Goal: Book appointment/travel/reservation

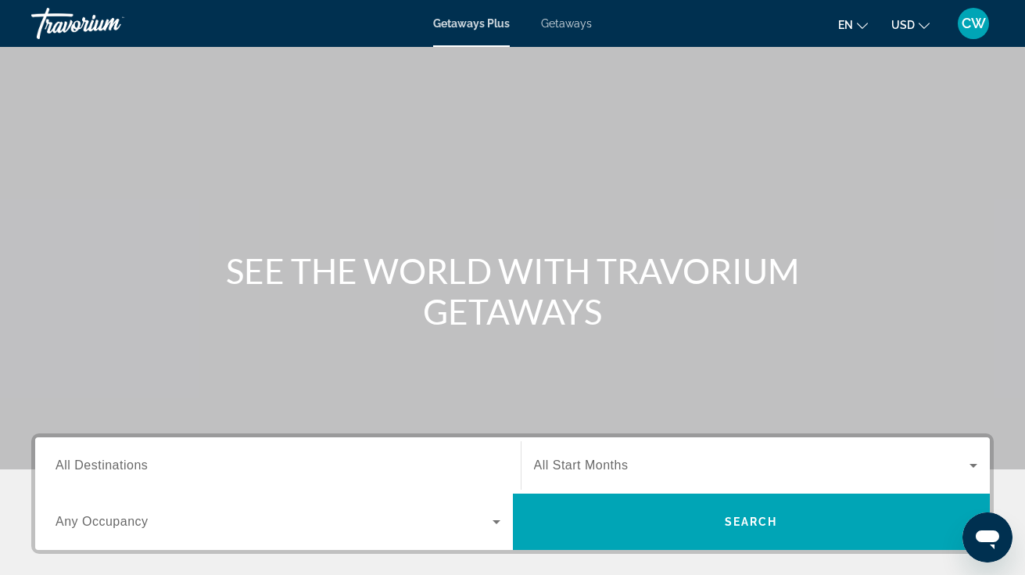
click at [547, 25] on span "Getaways" at bounding box center [566, 23] width 51 height 13
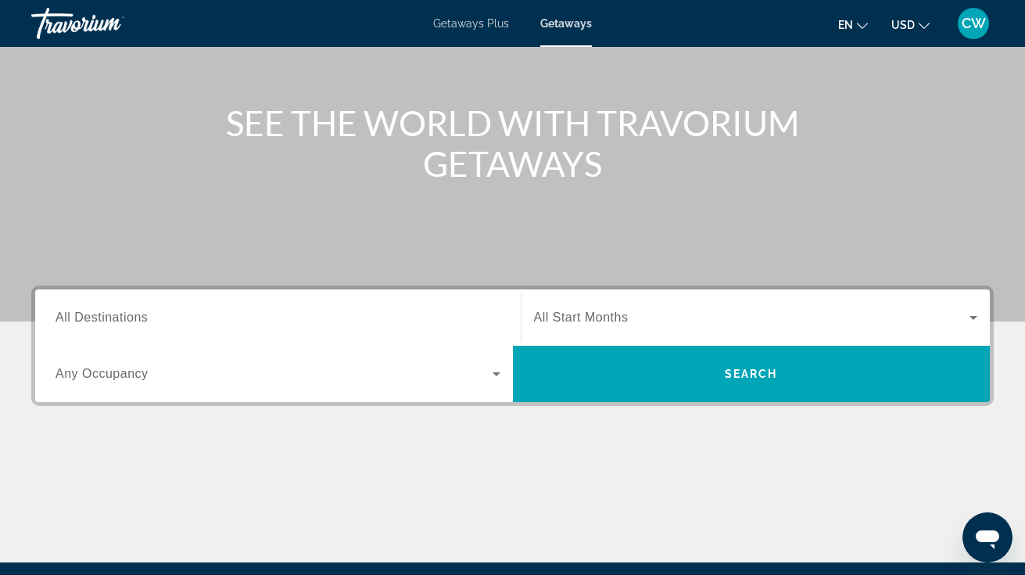
scroll to position [296, 0]
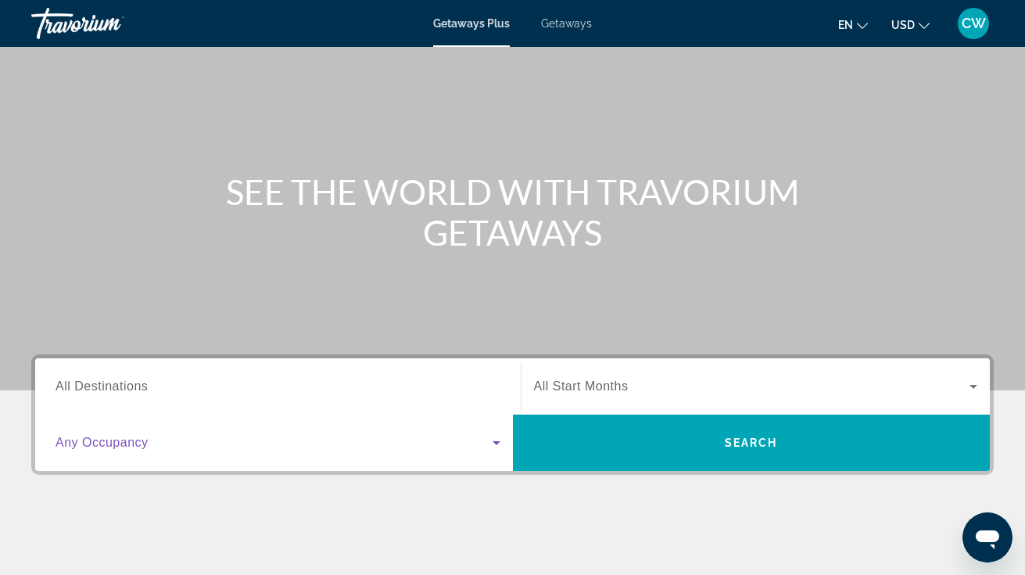
click at [311, 439] on span "Search widget" at bounding box center [274, 442] width 437 height 19
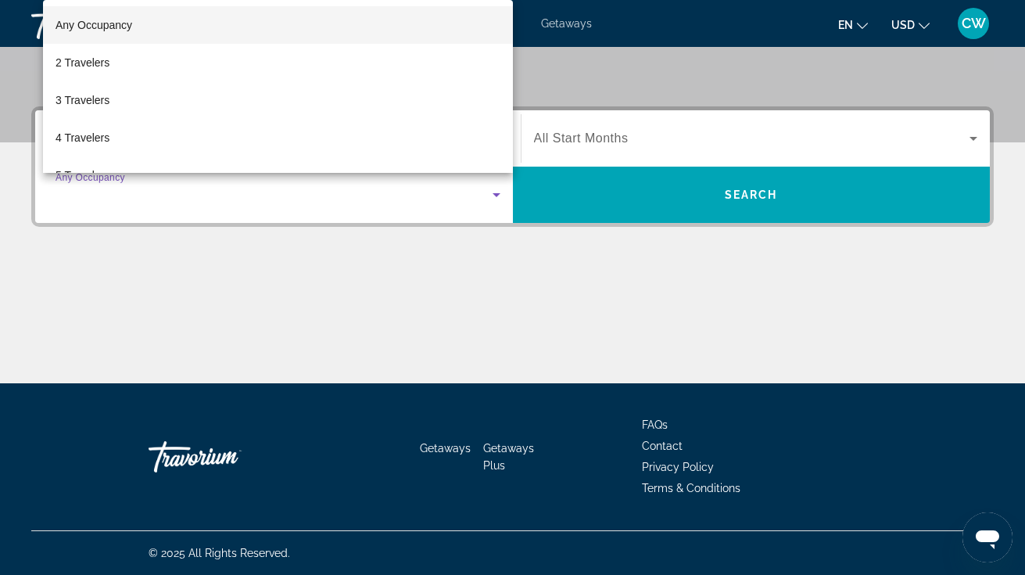
click at [334, 305] on div at bounding box center [512, 287] width 1025 height 575
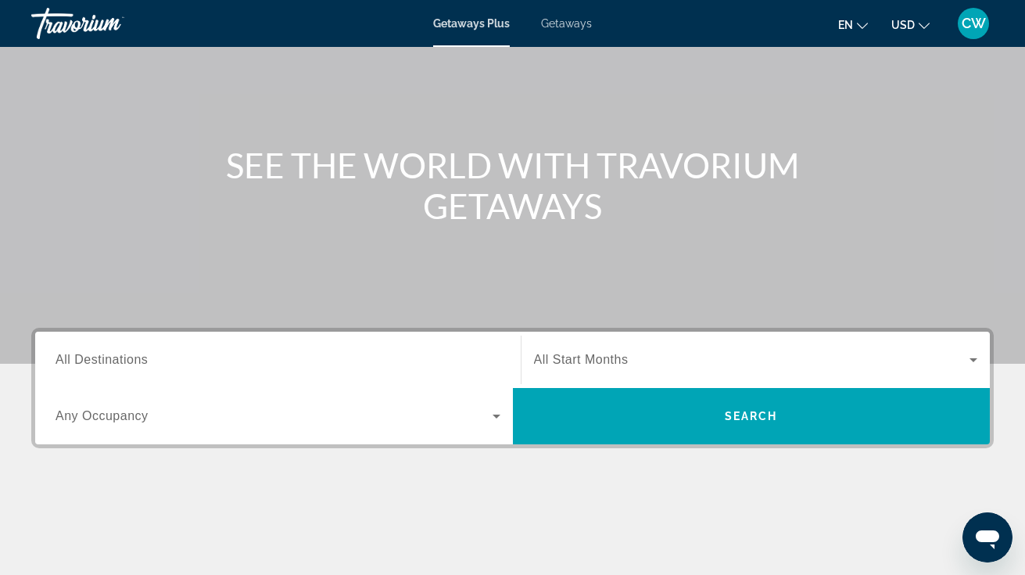
scroll to position [102, 0]
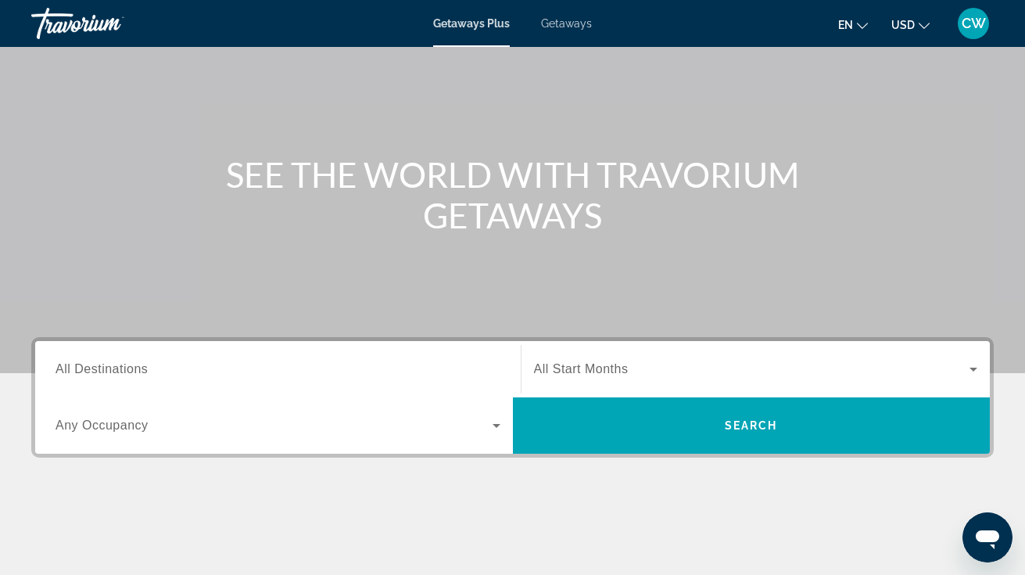
click at [214, 359] on div "Search widget" at bounding box center [278, 369] width 445 height 45
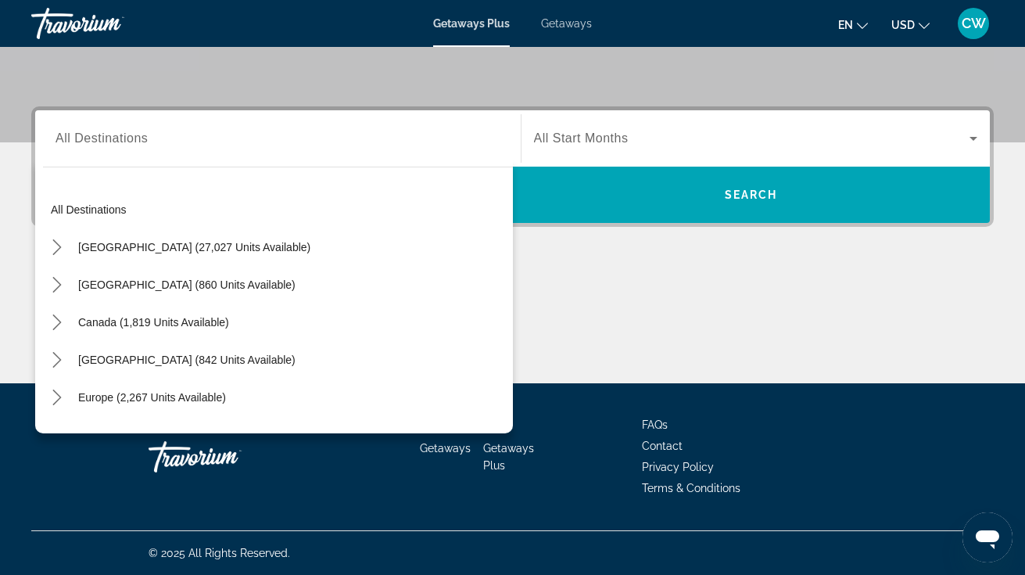
click at [210, 167] on div "All destinations United States (27,027 units available) Mexico (860 units avail…" at bounding box center [274, 296] width 478 height 274
click at [210, 159] on div "All destinations United States (27,027 units available) Mexico (860 units avail…" at bounding box center [274, 296] width 478 height 274
click at [210, 142] on input "Destination All Destinations" at bounding box center [278, 139] width 445 height 19
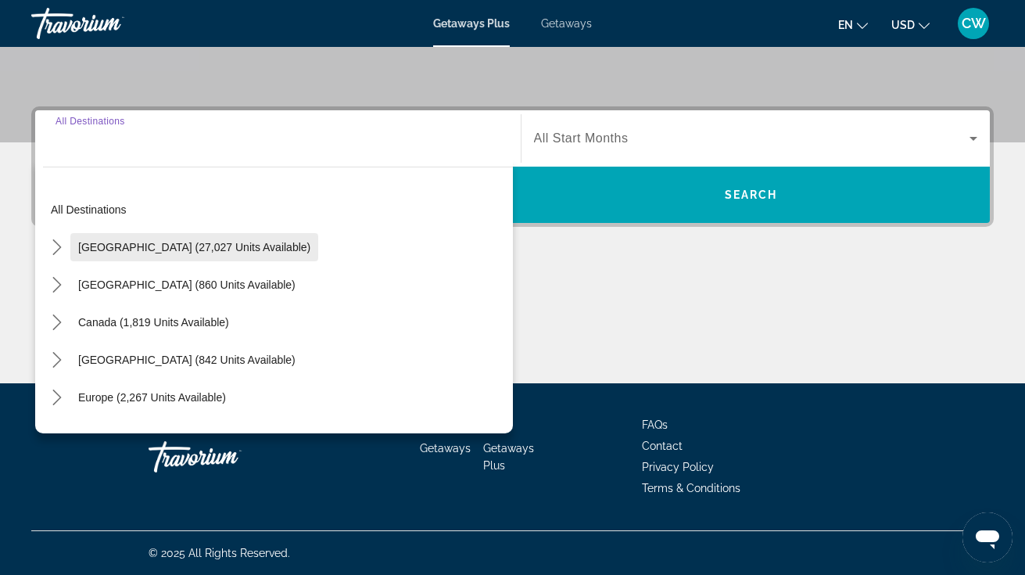
click at [205, 252] on span "United States (27,027 units available)" at bounding box center [194, 247] width 232 height 13
type input "**********"
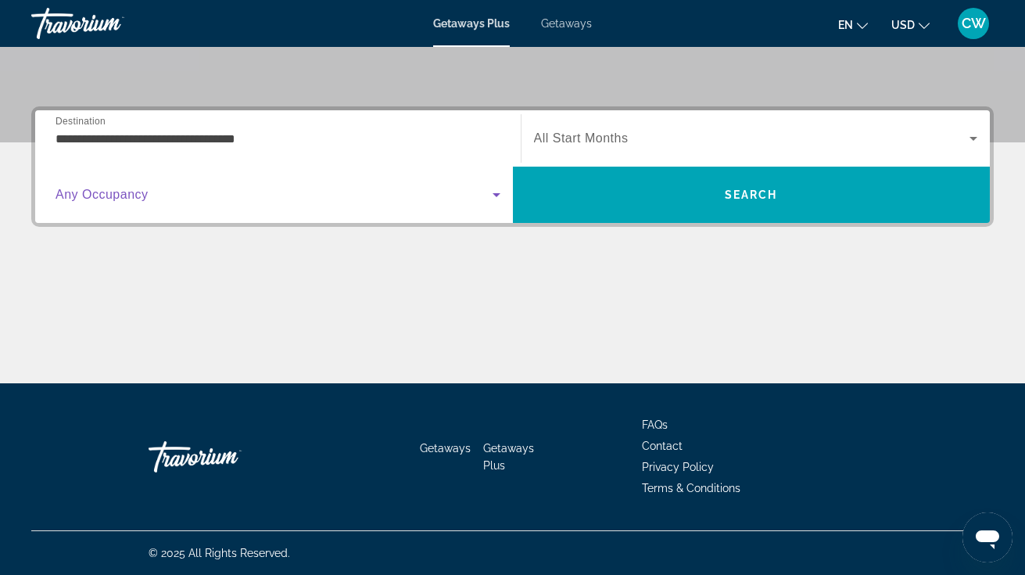
click at [266, 200] on span "Search widget" at bounding box center [274, 194] width 437 height 19
click at [266, 202] on span "Search widget" at bounding box center [274, 194] width 437 height 19
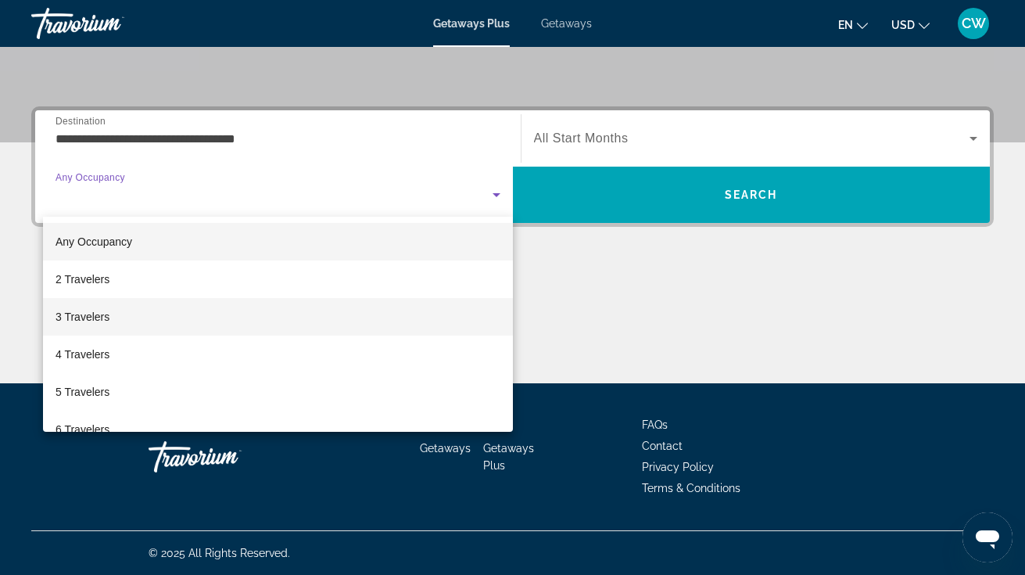
click at [241, 310] on mat-option "3 Travelers" at bounding box center [278, 317] width 470 height 38
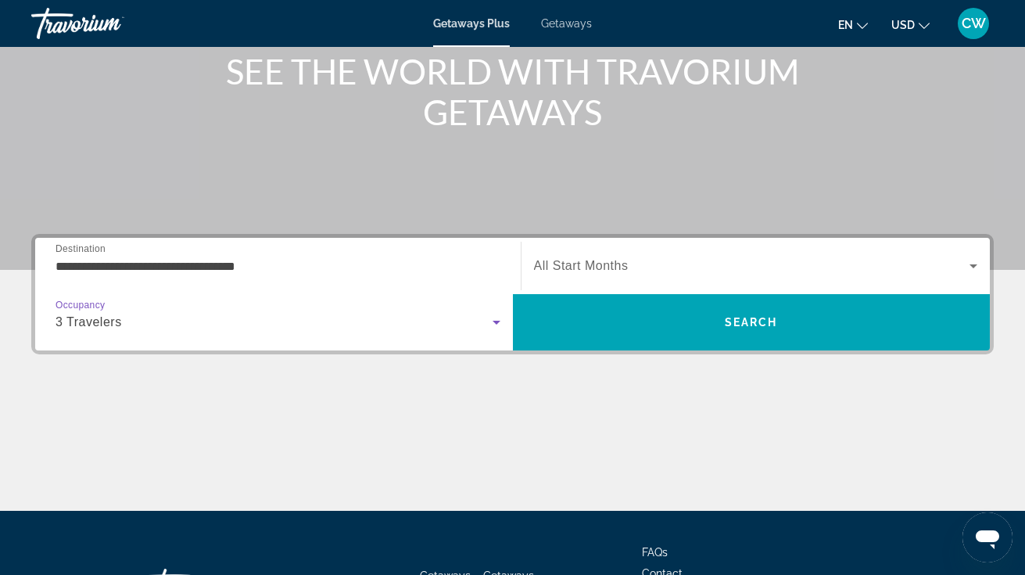
scroll to position [164, 0]
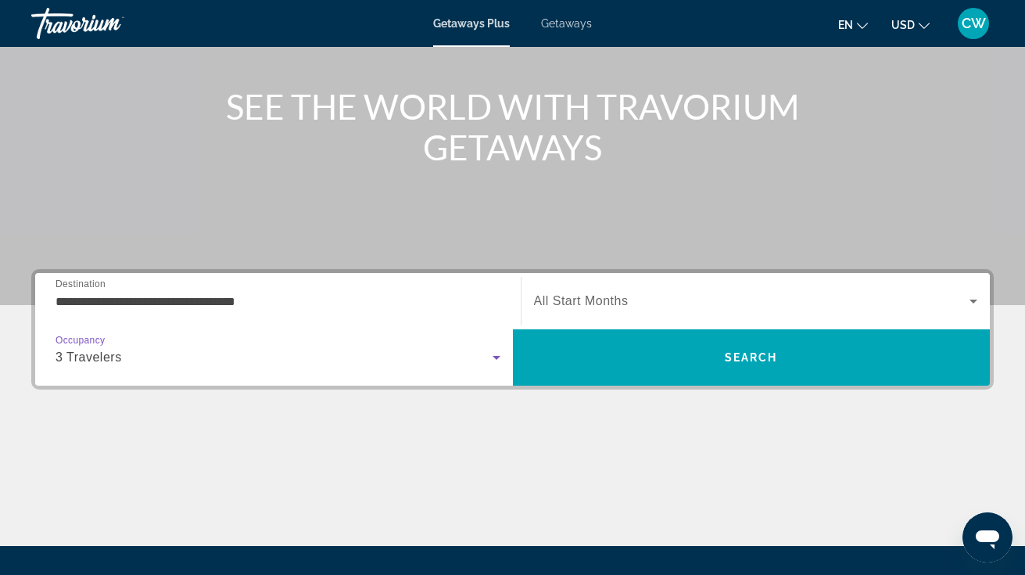
click at [567, 25] on span "Getaways" at bounding box center [566, 23] width 51 height 13
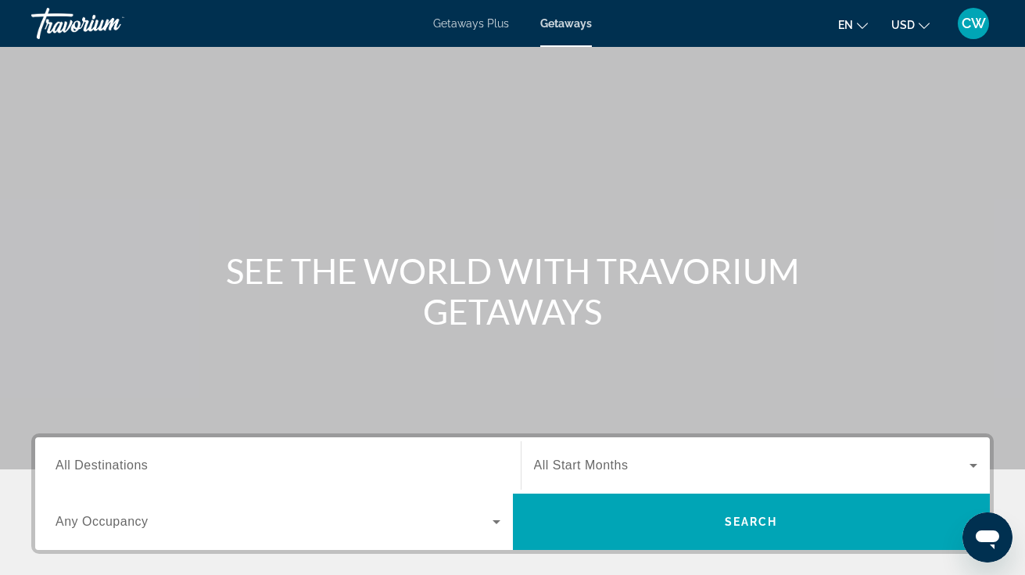
click at [472, 34] on div "Getaways Plus Getaways en English Español Français Italiano Português русский U…" at bounding box center [512, 23] width 1025 height 41
click at [472, 23] on span "Getaways Plus" at bounding box center [471, 23] width 76 height 13
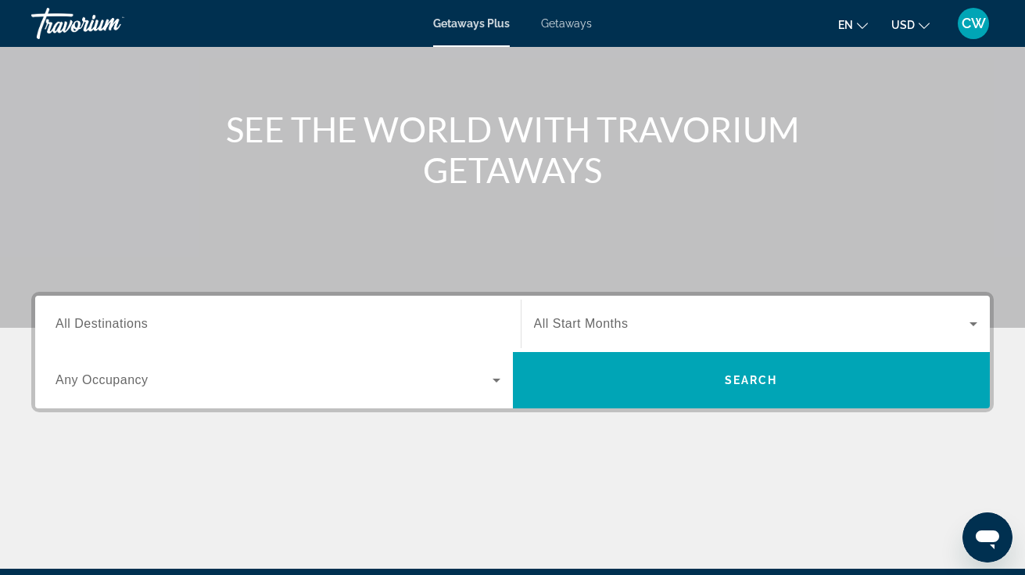
click at [296, 397] on div "Search widget" at bounding box center [278, 380] width 445 height 44
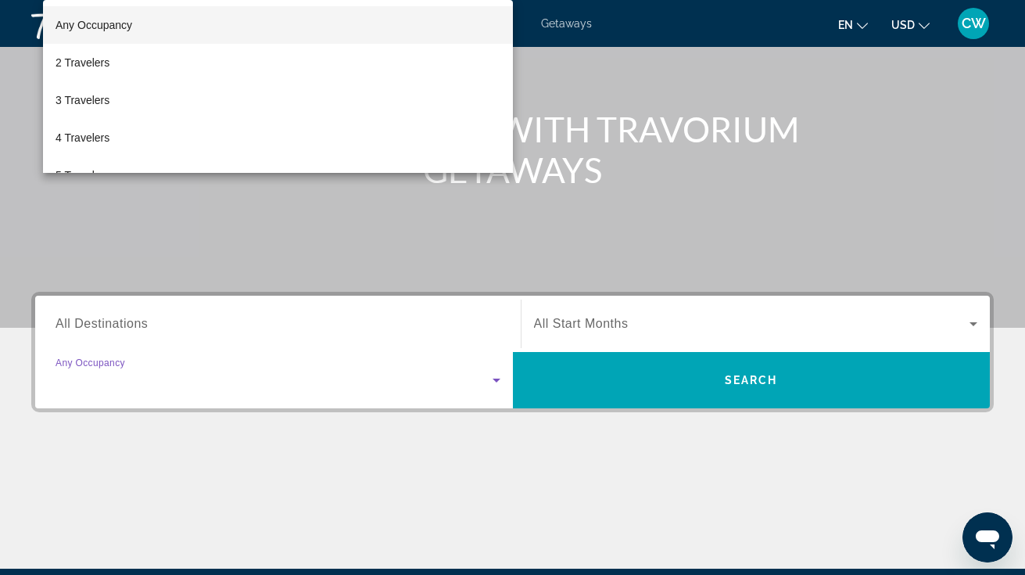
scroll to position [327, 0]
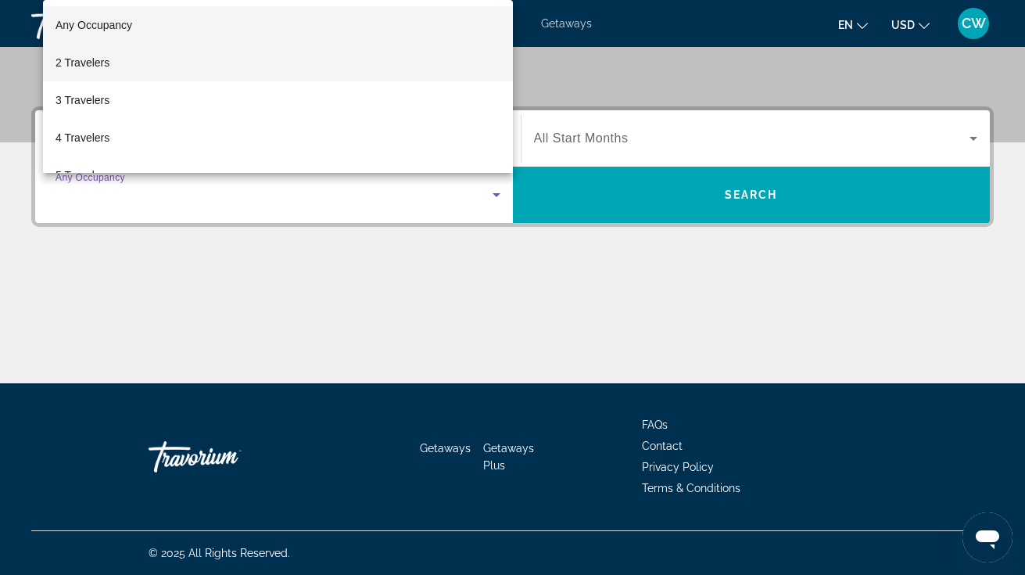
click at [262, 63] on mat-option "2 Travelers" at bounding box center [278, 63] width 470 height 38
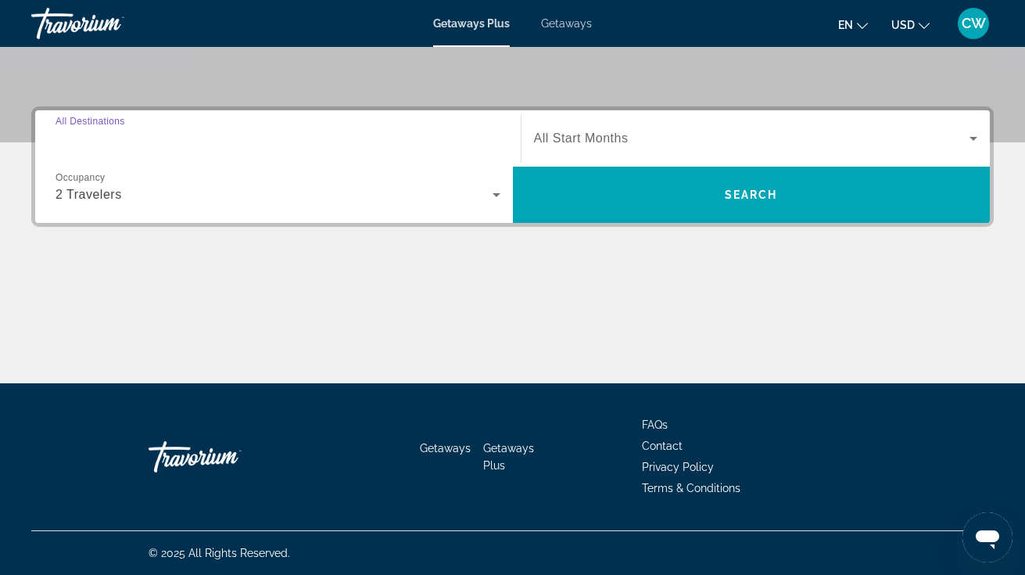
click at [254, 134] on input "Destination All Destinations" at bounding box center [278, 139] width 445 height 19
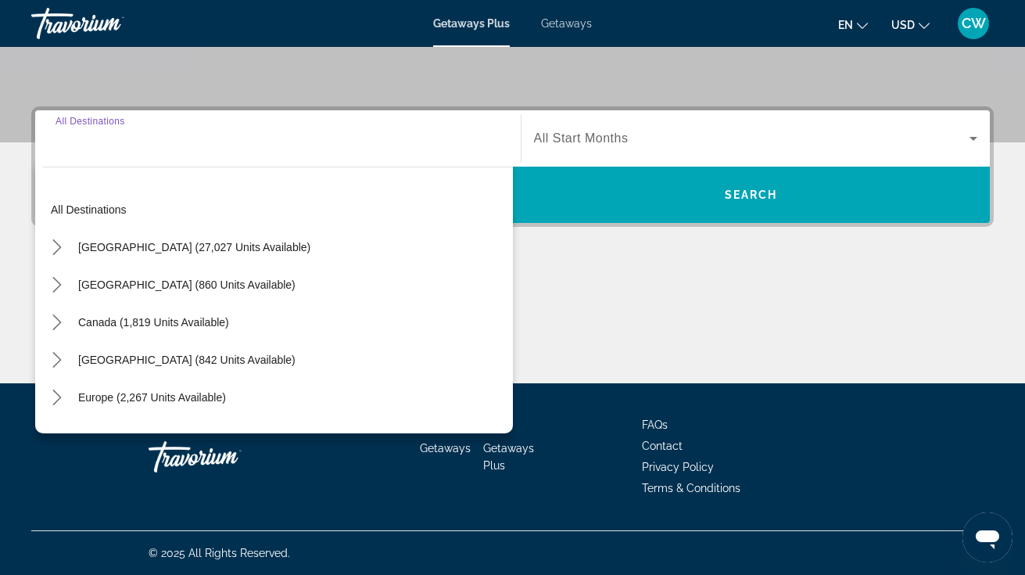
click at [360, 249] on div "United States (27,027 units available)" at bounding box center [278, 247] width 470 height 38
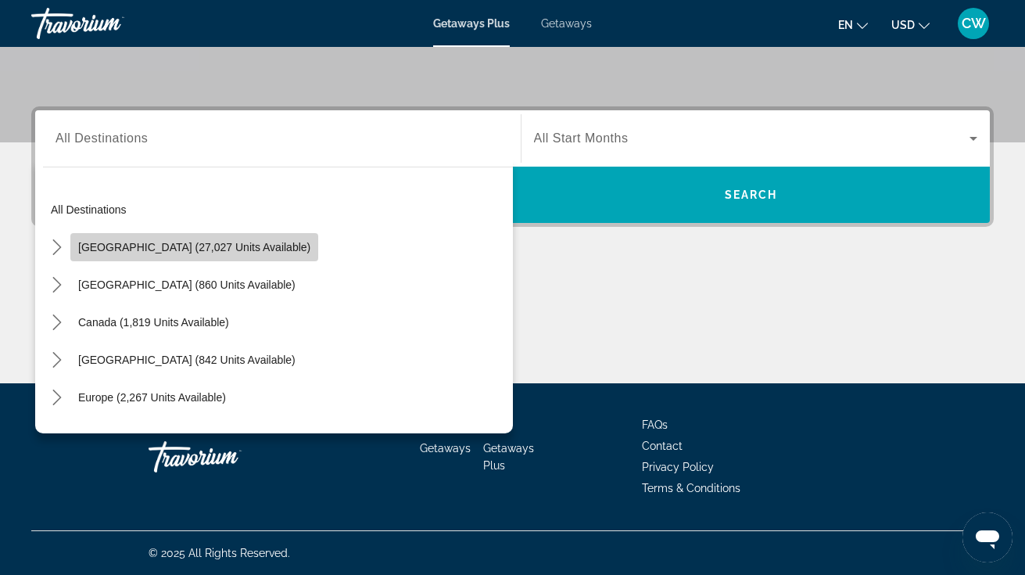
click at [256, 247] on span "United States (27,027 units available)" at bounding box center [194, 247] width 232 height 13
type input "**********"
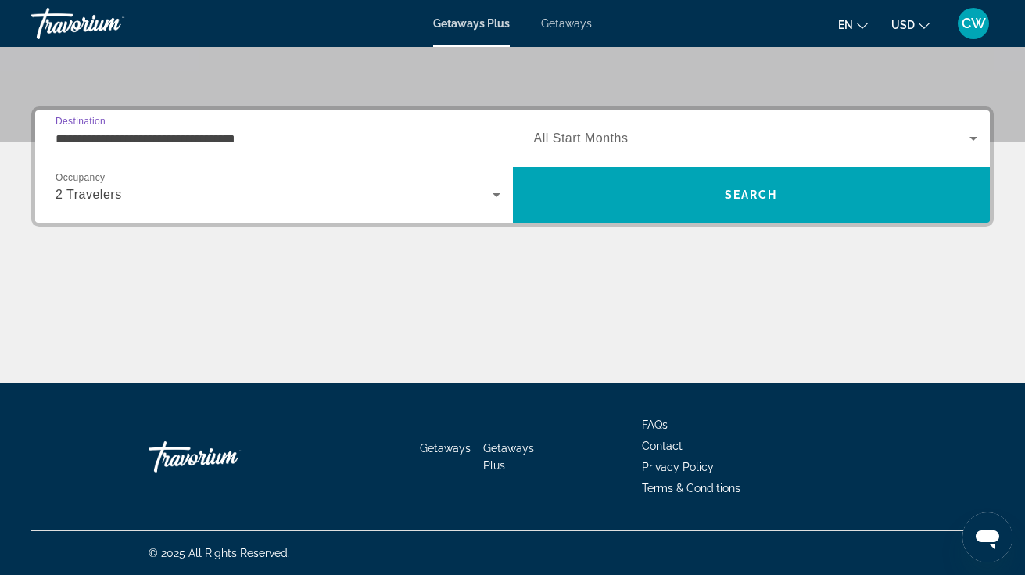
click at [661, 141] on span "Search widget" at bounding box center [752, 138] width 436 height 19
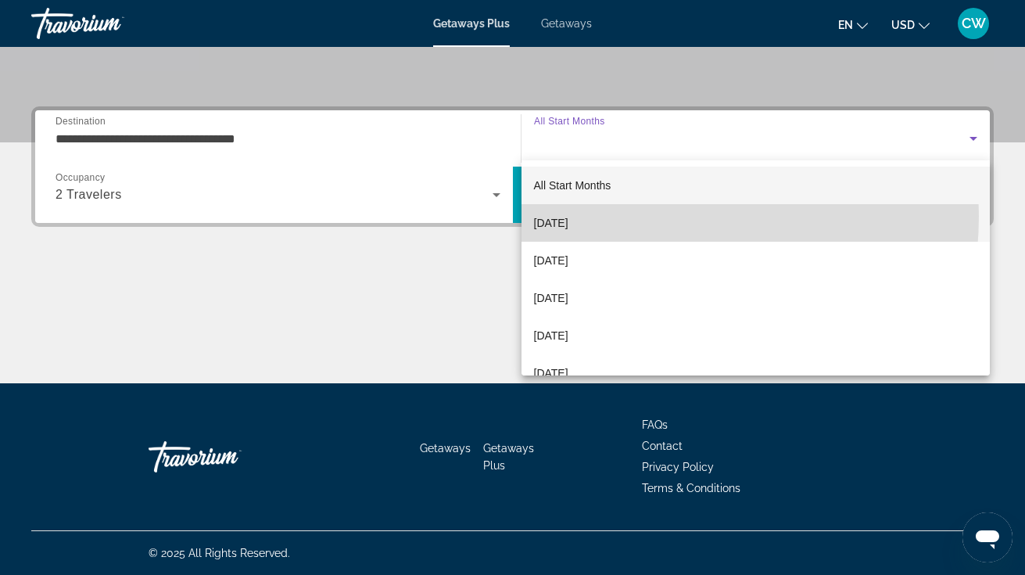
click at [627, 216] on mat-option "October 2025" at bounding box center [756, 223] width 469 height 38
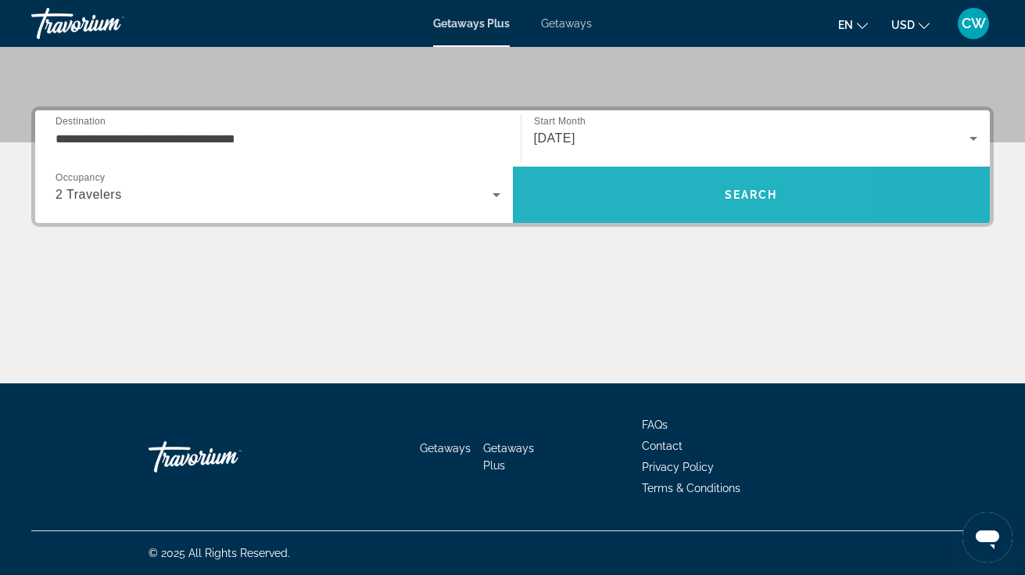
click at [637, 206] on span "Search" at bounding box center [752, 195] width 478 height 38
